Goal: Information Seeking & Learning: Learn about a topic

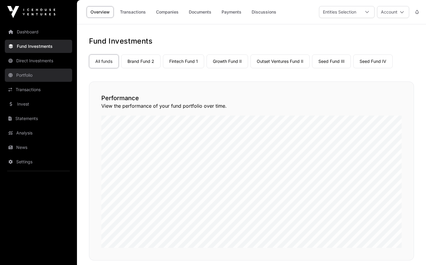
click at [40, 75] on link "Portfolio" at bounding box center [38, 75] width 67 height 13
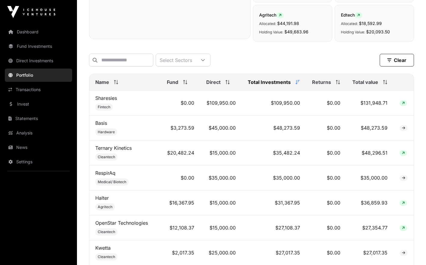
scroll to position [202, 0]
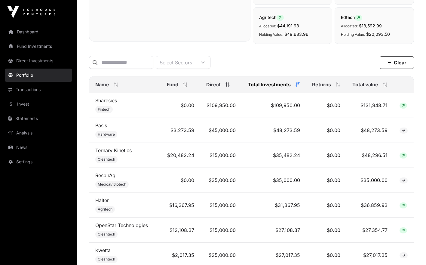
click at [125, 88] on div "Name" at bounding box center [125, 84] width 60 height 7
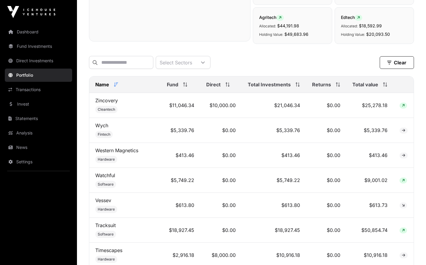
click at [125, 88] on div "Name" at bounding box center [125, 84] width 60 height 7
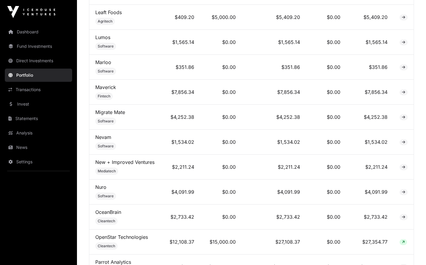
scroll to position [1115, 0]
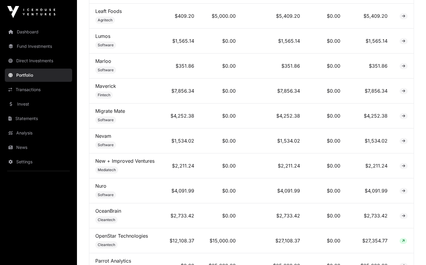
click at [140, 161] on link "New + Improved Ventures" at bounding box center [124, 161] width 59 height 6
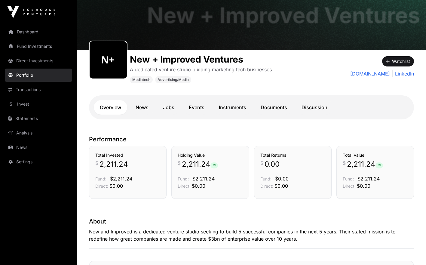
scroll to position [21, 0]
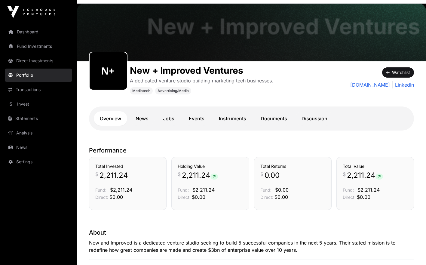
click at [32, 45] on link "Fund Investments" at bounding box center [38, 46] width 67 height 13
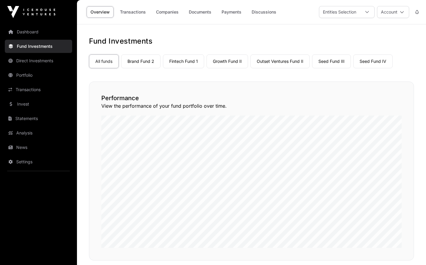
click at [136, 59] on link "Brand Fund 2" at bounding box center [140, 61] width 39 height 14
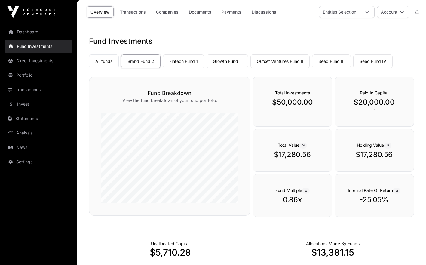
click at [163, 16] on link "Companies" at bounding box center [167, 11] width 30 height 11
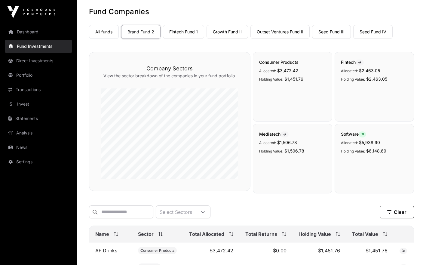
scroll to position [26, 0]
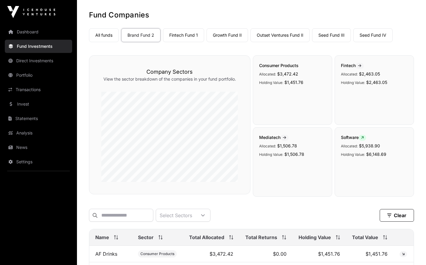
click at [369, 36] on link "Seed Fund IV" at bounding box center [372, 35] width 39 height 14
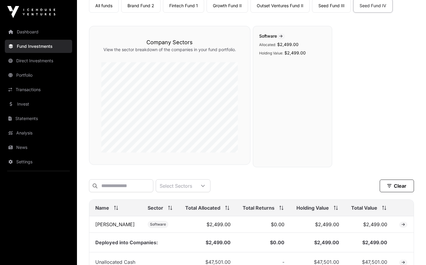
scroll to position [48, 0]
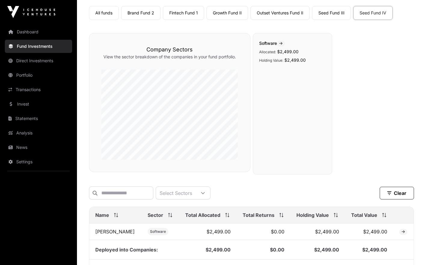
click at [324, 15] on link "Seed Fund III" at bounding box center [331, 13] width 39 height 14
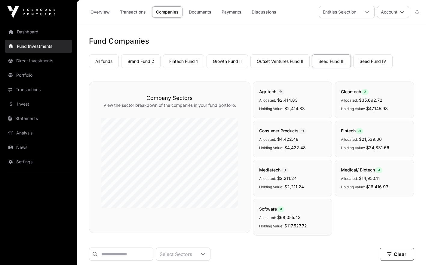
click at [311, 41] on h1 "Fund Companies" at bounding box center [251, 41] width 325 height 10
